Goal: Obtain resource: Download file/media

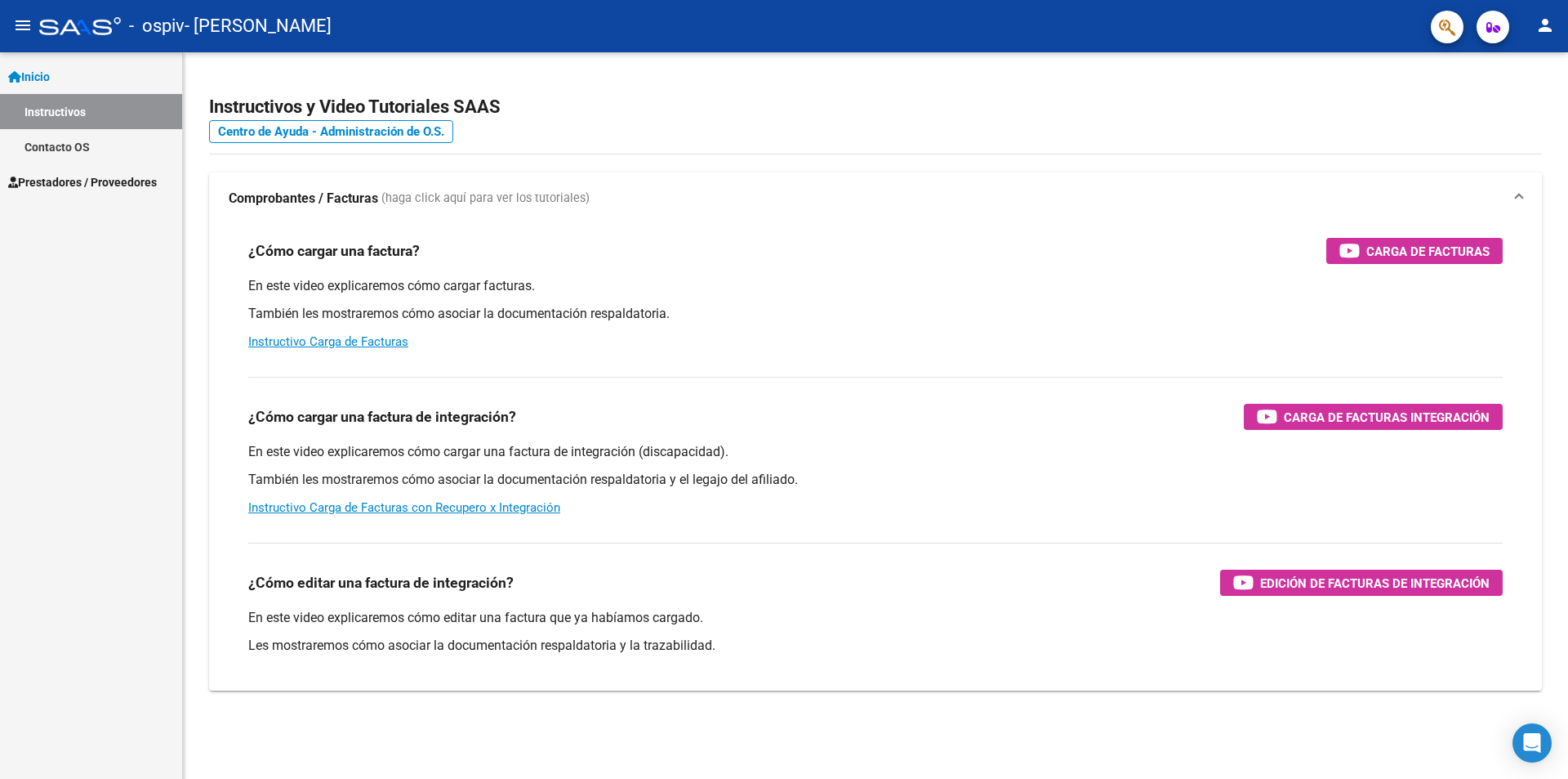
click at [71, 184] on span "Prestadores / Proveedores" at bounding box center [82, 182] width 149 height 18
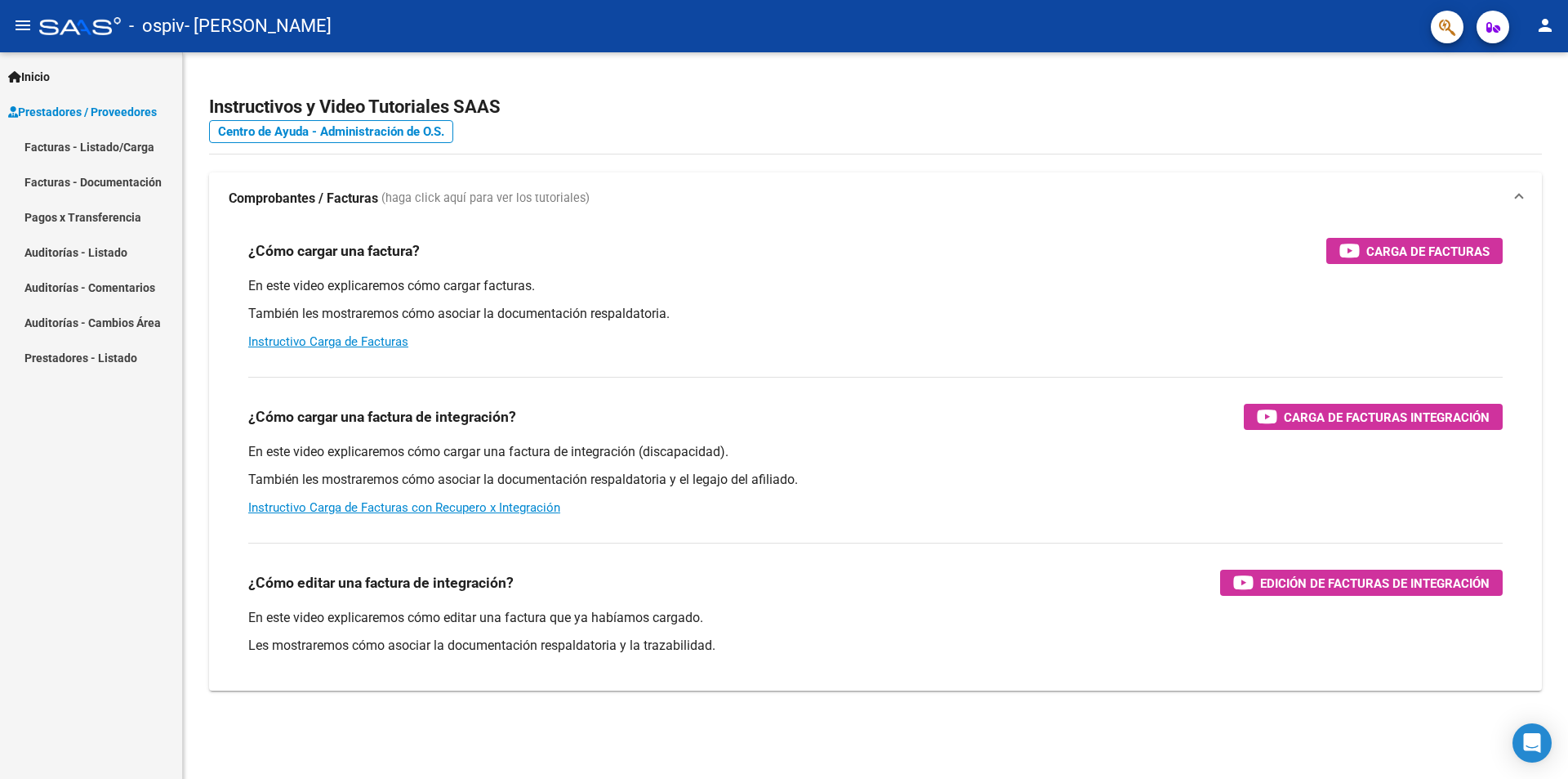
click at [102, 212] on link "Pagos x Transferencia" at bounding box center [91, 217] width 182 height 35
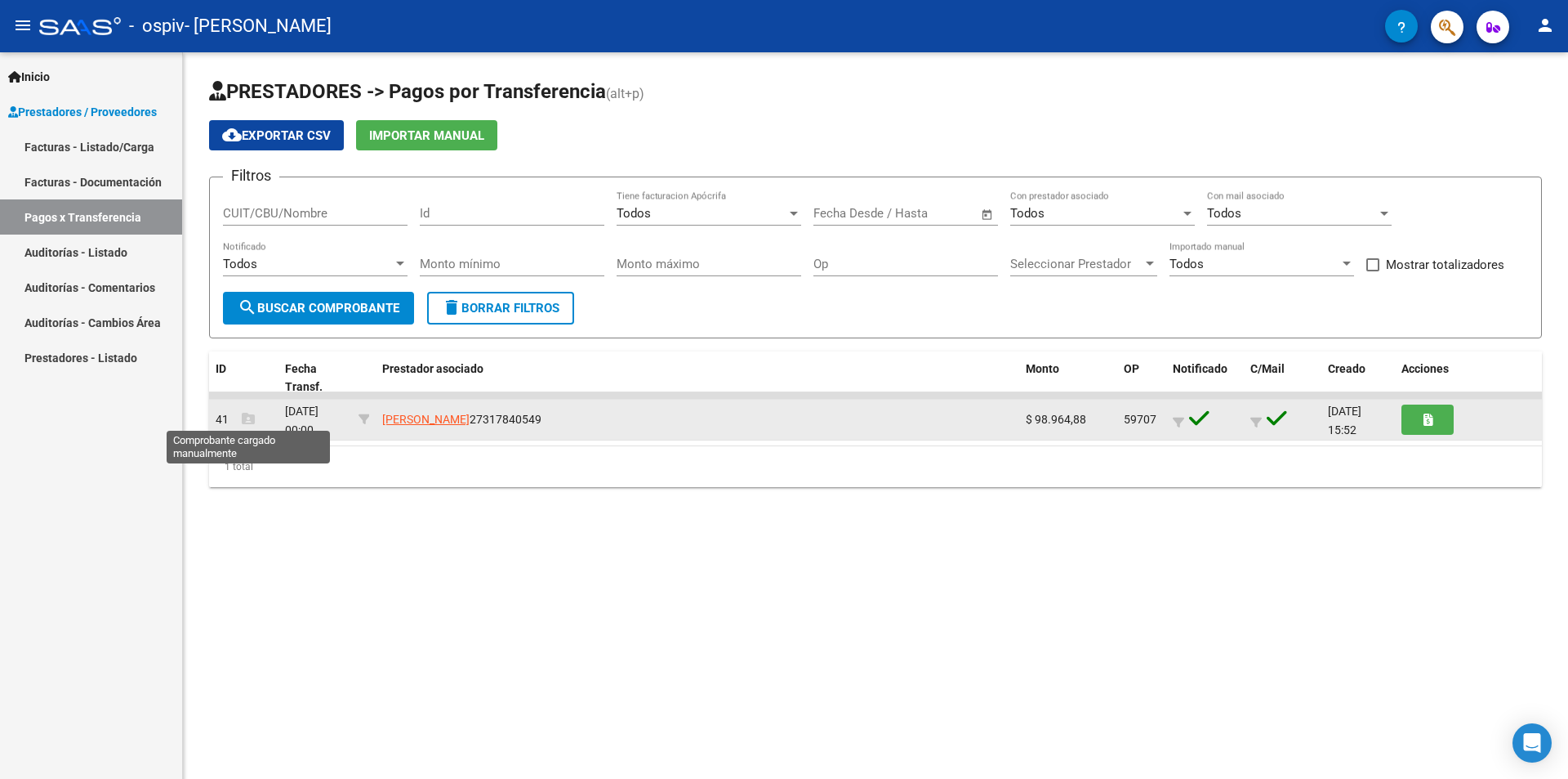
click at [242, 416] on icon at bounding box center [248, 417] width 13 height 13
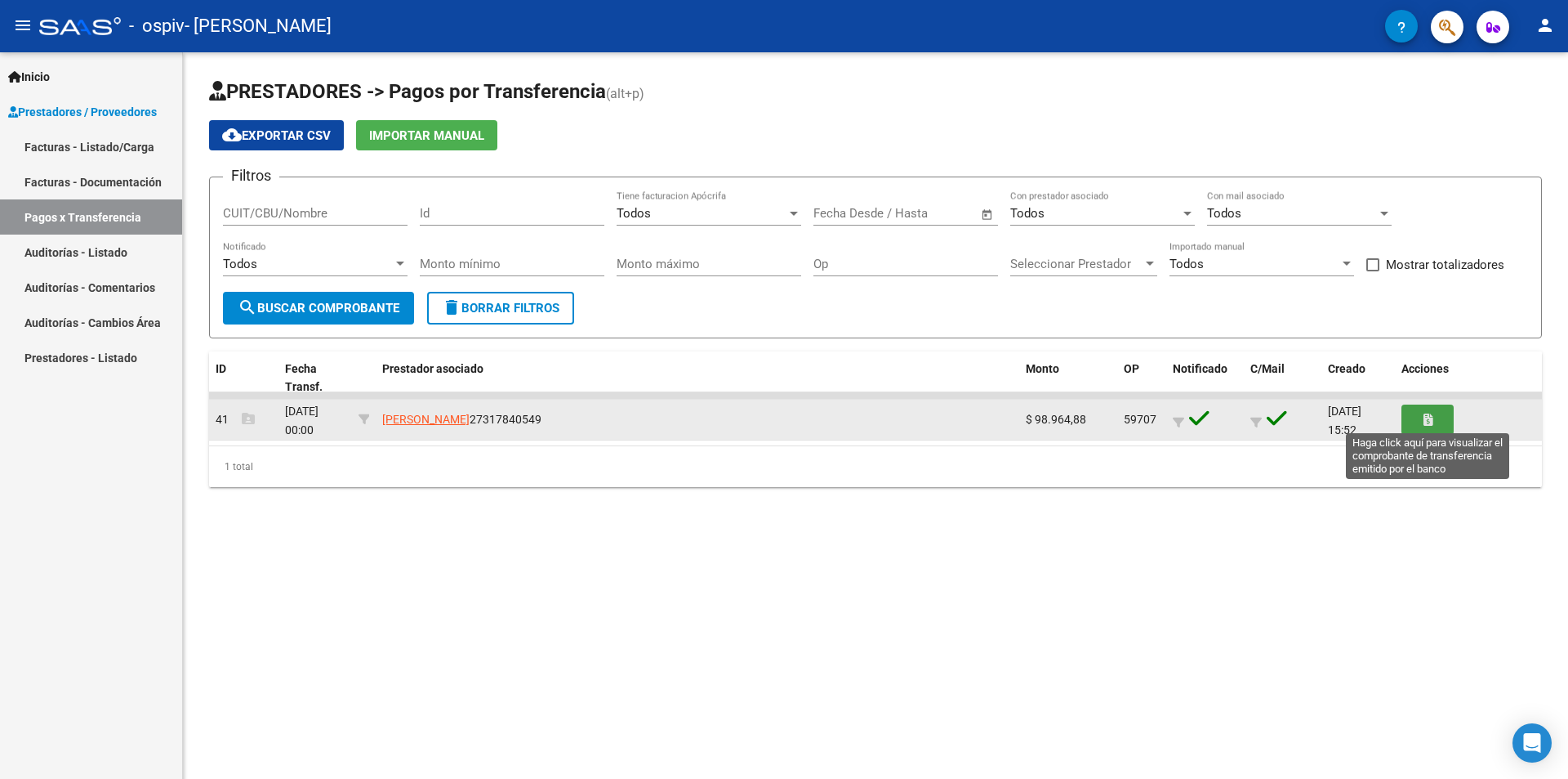
click at [1433, 420] on button "button" at bounding box center [1427, 419] width 52 height 30
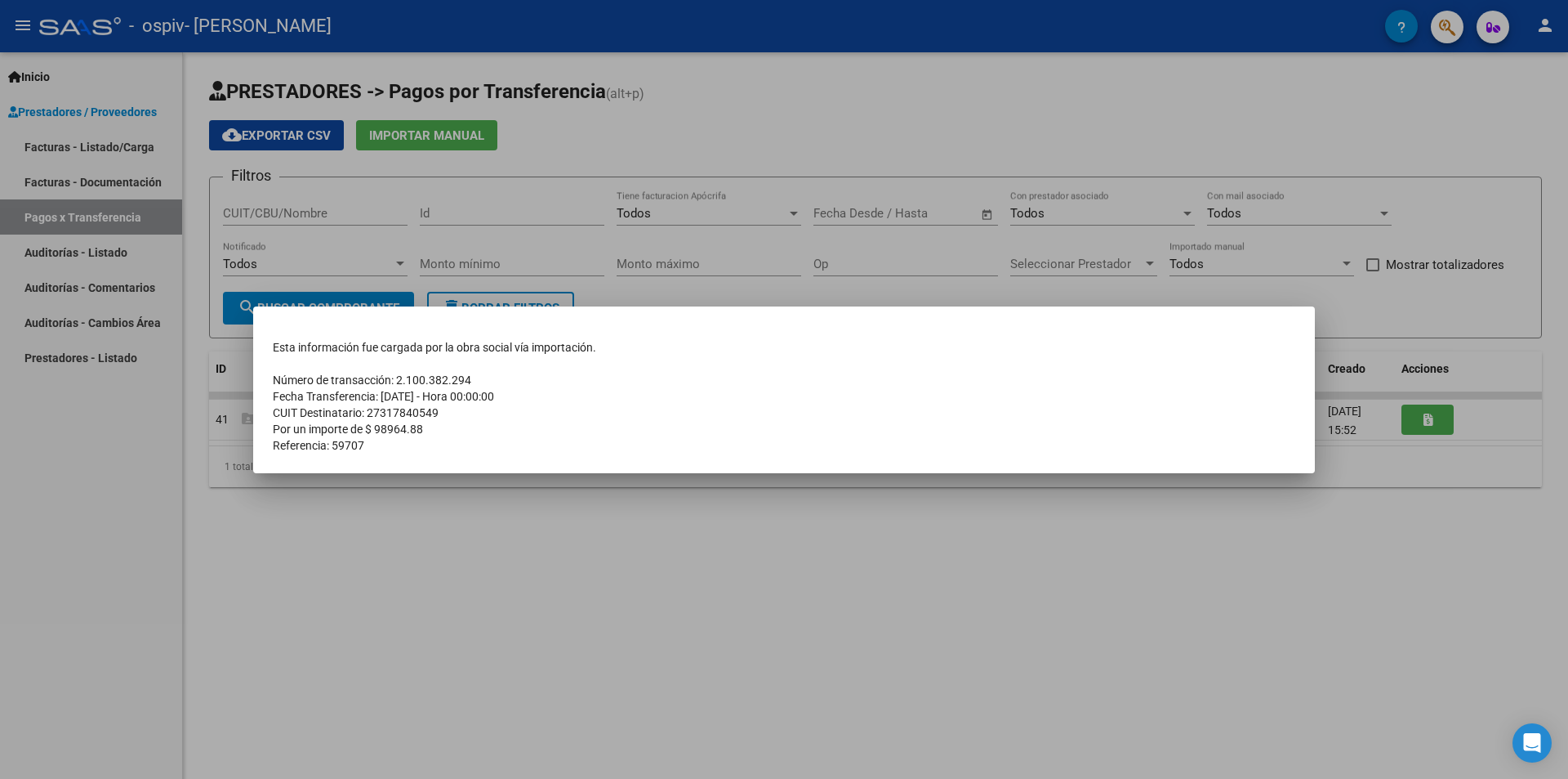
click at [529, 549] on div at bounding box center [784, 389] width 1568 height 779
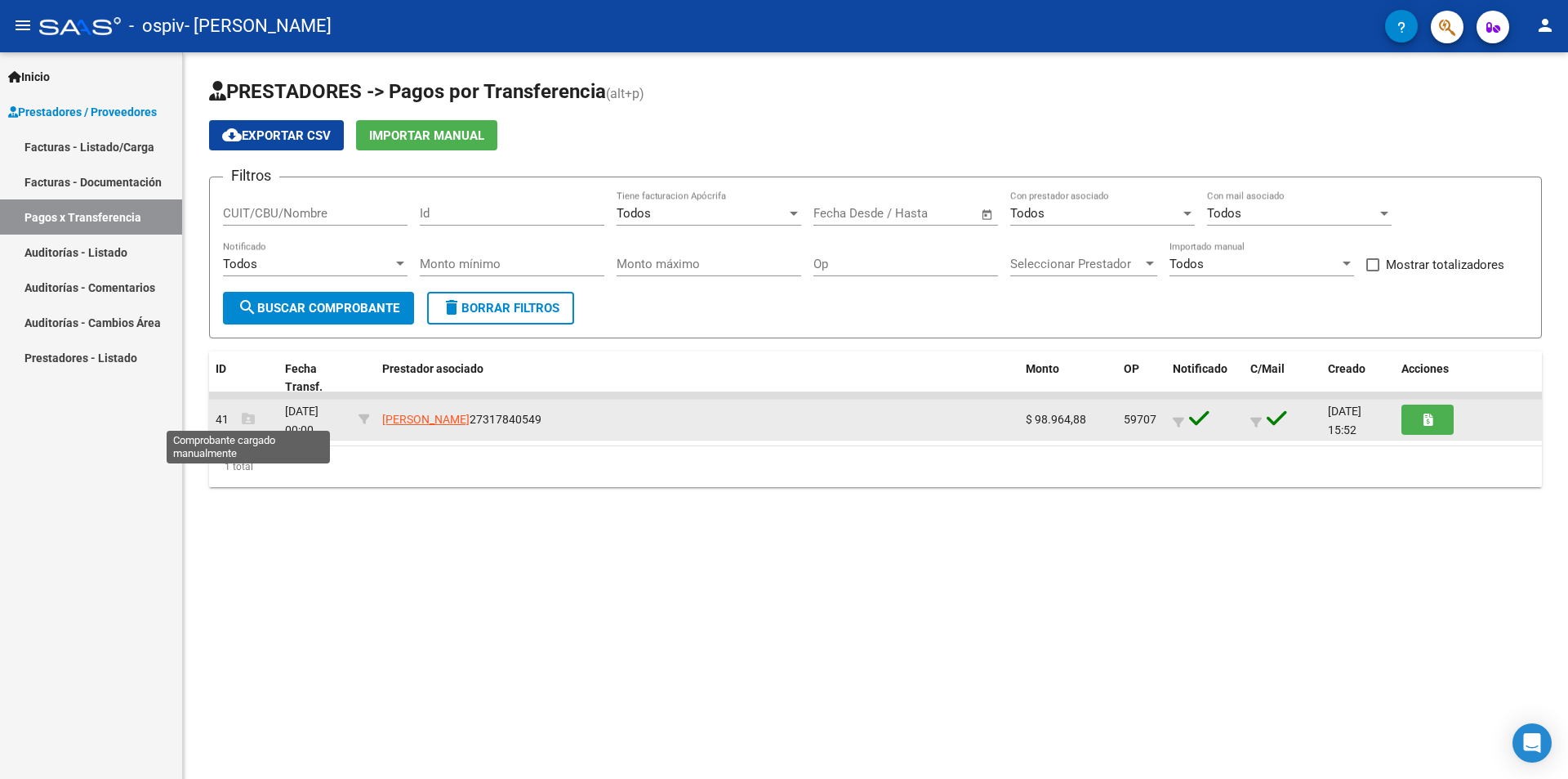
click at [251, 415] on icon at bounding box center [248, 417] width 13 height 13
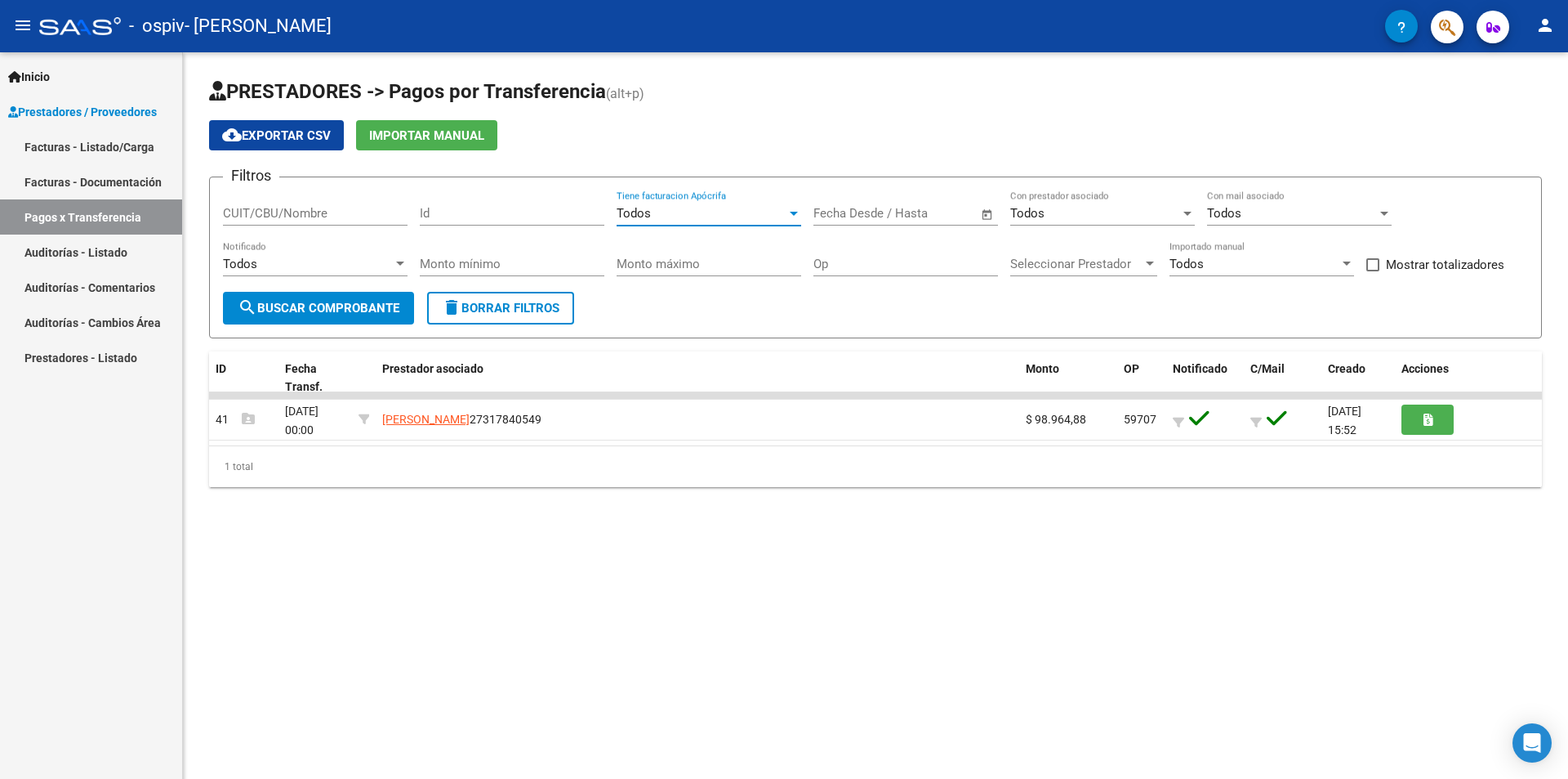
click at [739, 215] on div "Todos" at bounding box center [701, 213] width 169 height 15
click at [697, 245] on span "Si" at bounding box center [709, 251] width 184 height 37
click at [1025, 217] on span "Todos" at bounding box center [1027, 213] width 34 height 15
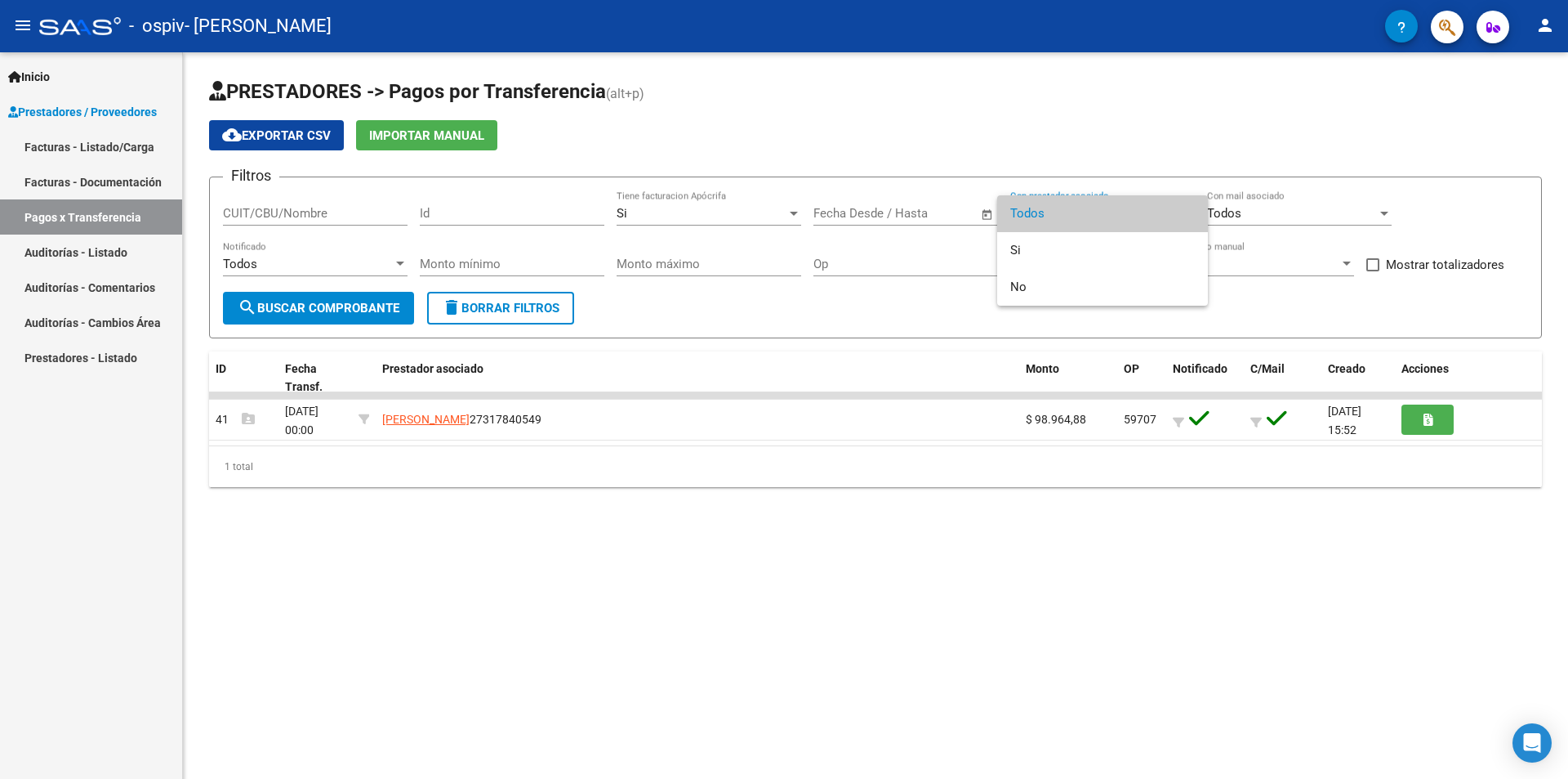
click at [1025, 217] on span "Todos" at bounding box center [1103, 214] width 184 height 37
click at [1024, 222] on div "Todos Con prestador asociado" at bounding box center [1103, 208] width 184 height 35
click at [1026, 220] on span "Todos" at bounding box center [1103, 214] width 184 height 37
click at [789, 216] on div at bounding box center [793, 213] width 15 height 13
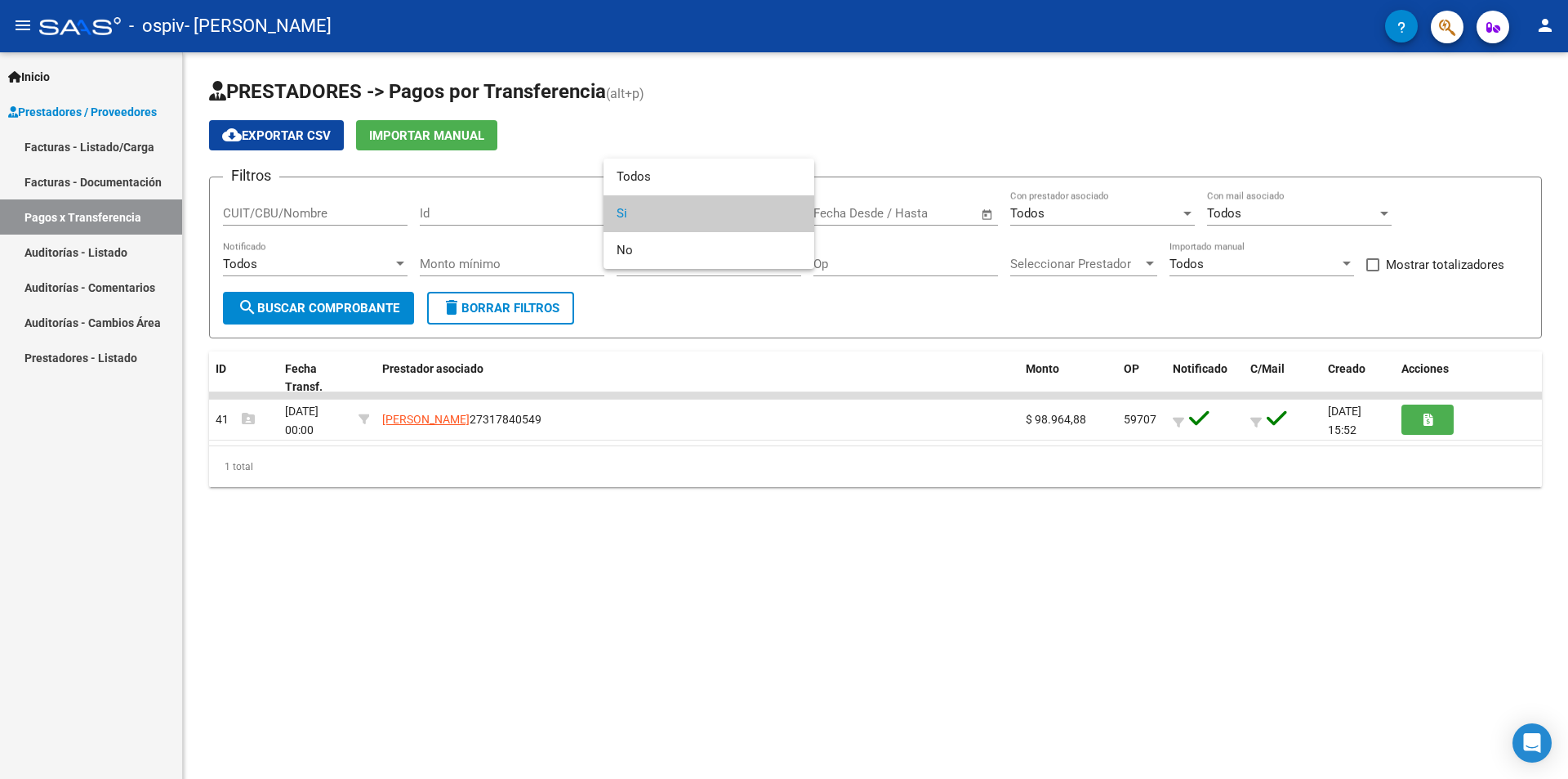
click at [667, 214] on span "Si" at bounding box center [709, 214] width 184 height 37
click at [794, 212] on div at bounding box center [793, 214] width 8 height 4
click at [682, 174] on span "Todos" at bounding box center [709, 177] width 184 height 37
click at [336, 215] on input "CUIT/CBU/Nombre" at bounding box center [315, 213] width 184 height 15
click at [361, 308] on span "search Buscar Comprobante" at bounding box center [318, 308] width 162 height 15
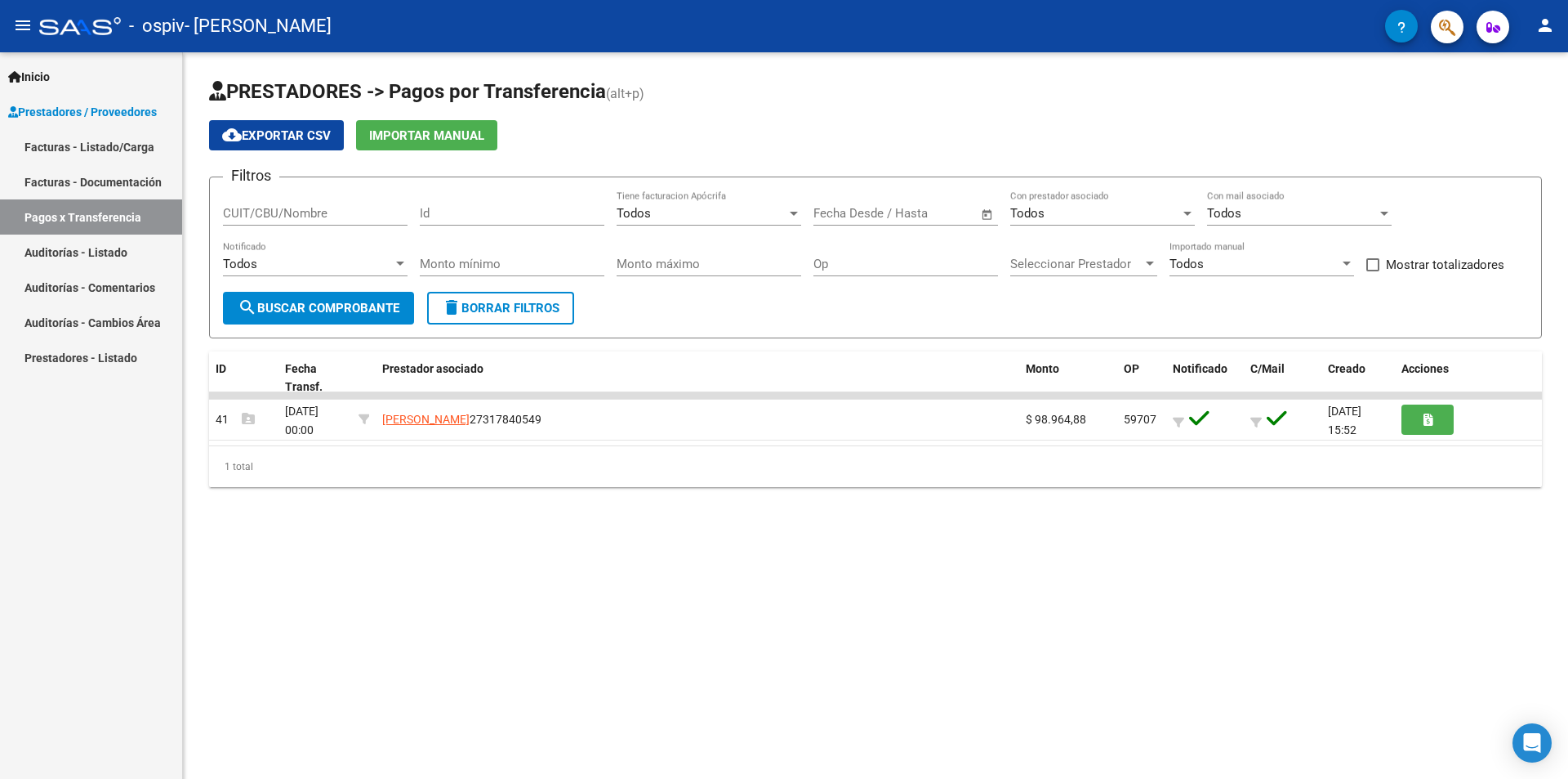
click at [120, 179] on link "Facturas - Documentación" at bounding box center [91, 182] width 182 height 35
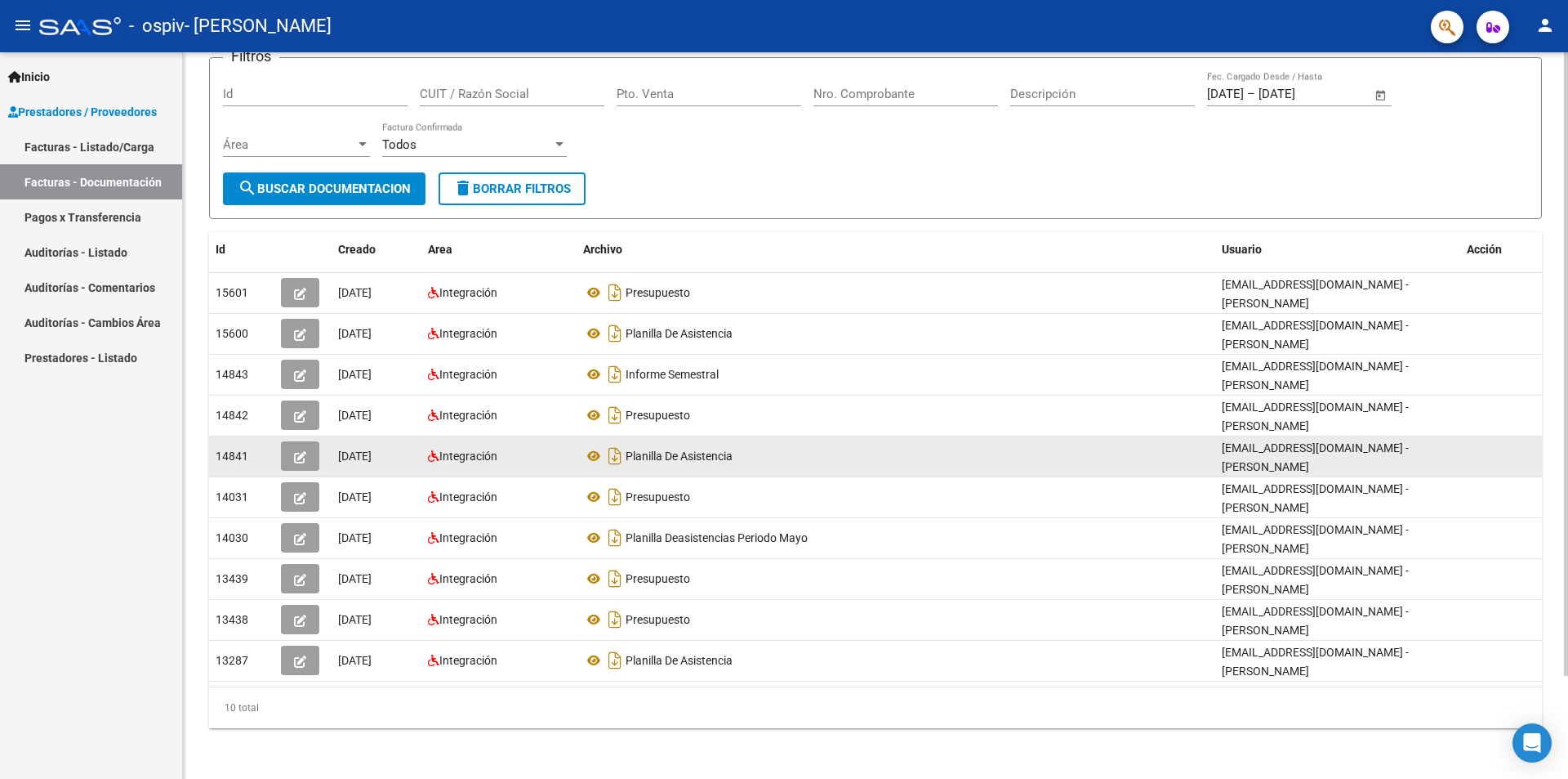
scroll to position [121, 0]
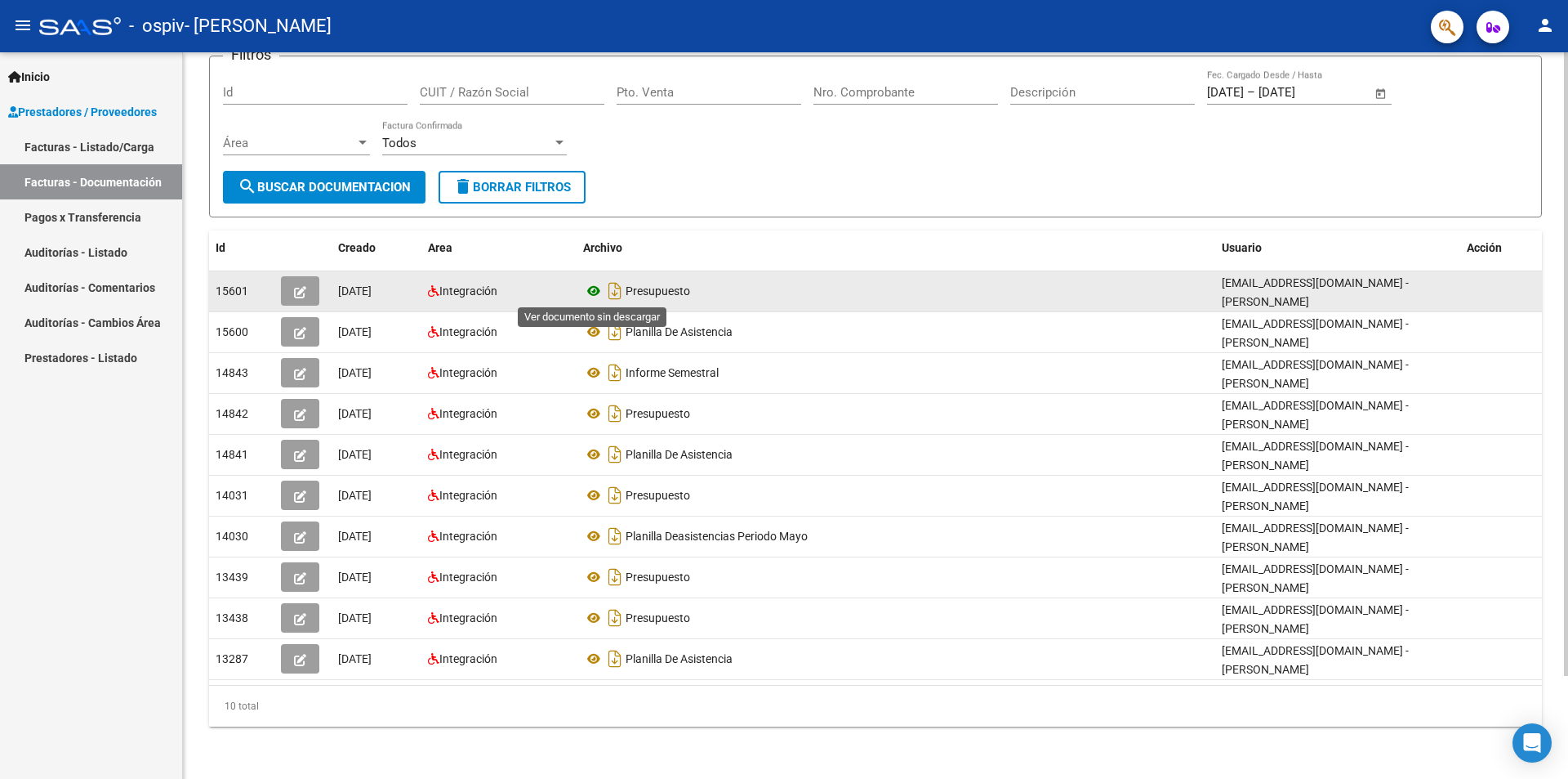
click at [592, 290] on icon at bounding box center [594, 291] width 22 height 20
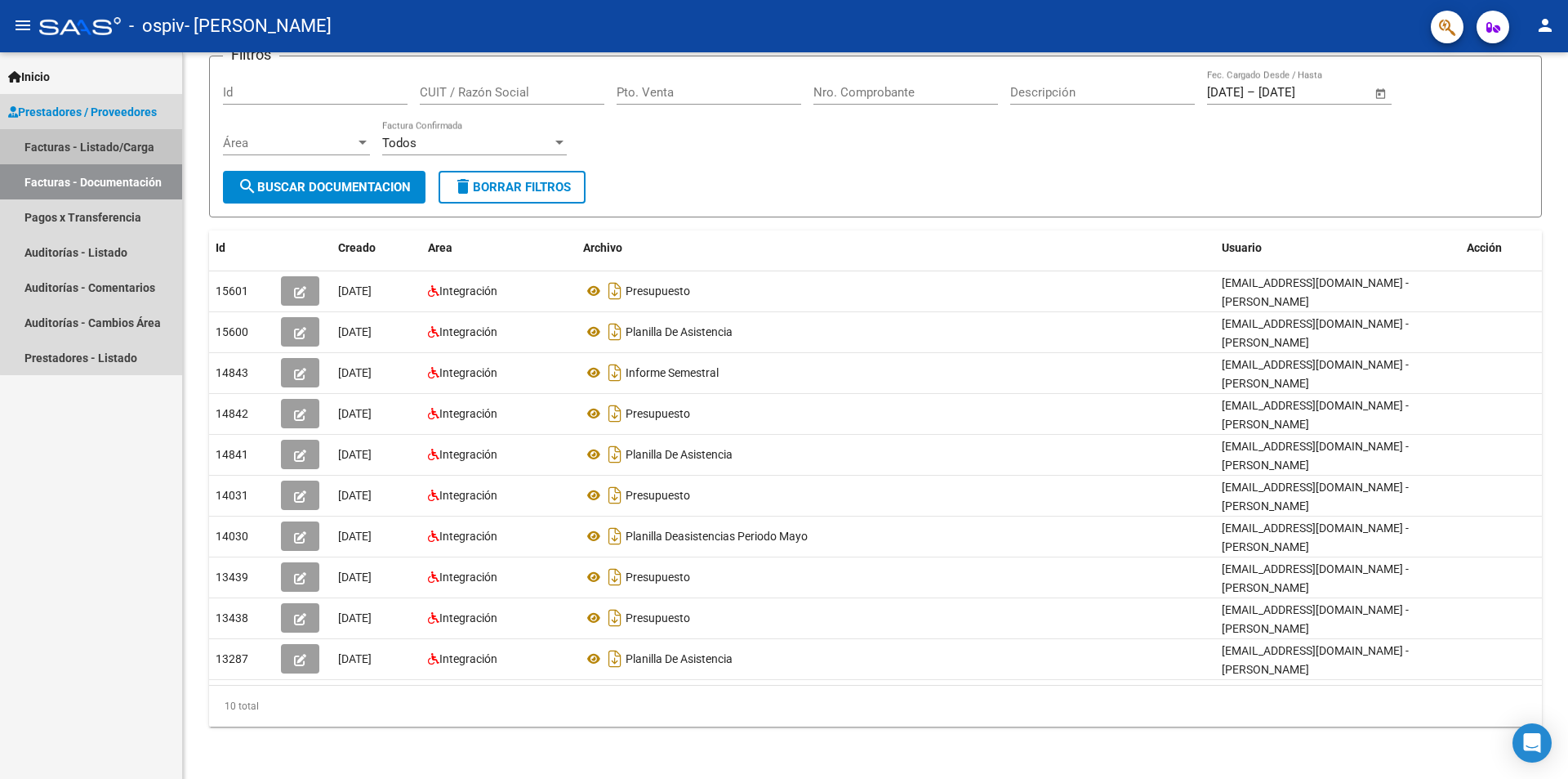
click at [119, 140] on link "Facturas - Listado/Carga" at bounding box center [91, 147] width 182 height 35
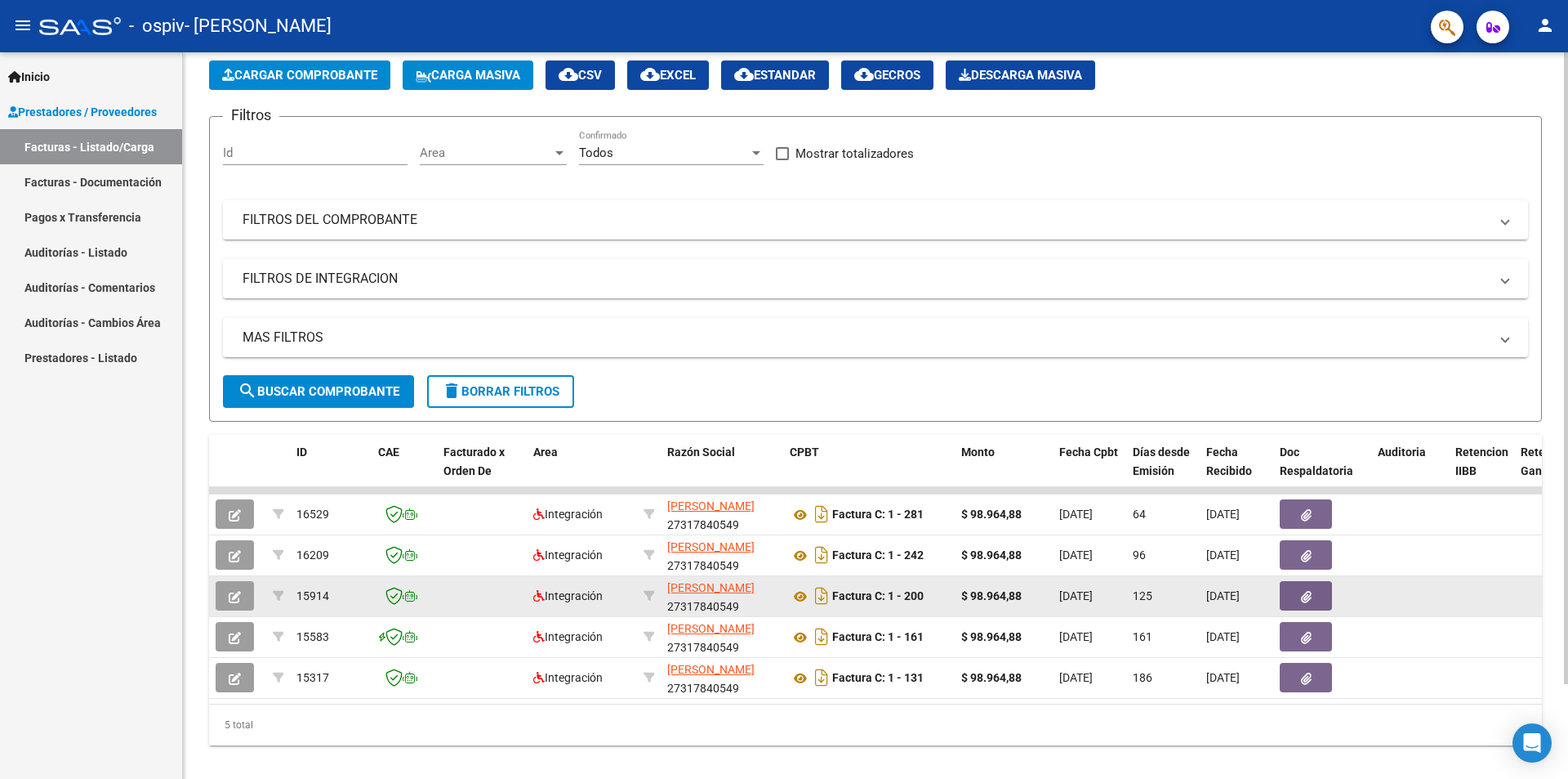
scroll to position [109, 0]
